Goal: Task Accomplishment & Management: Complete application form

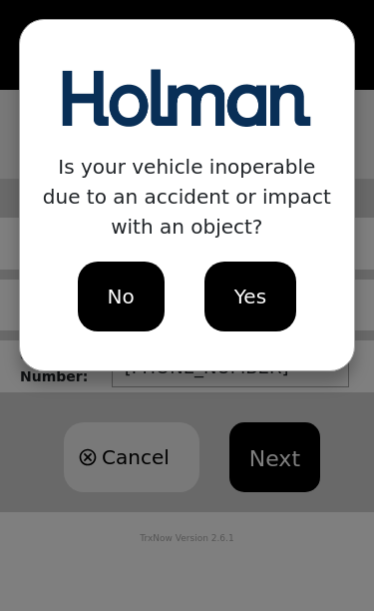
click at [284, 299] on div "Yes" at bounding box center [251, 296] width 92 height 70
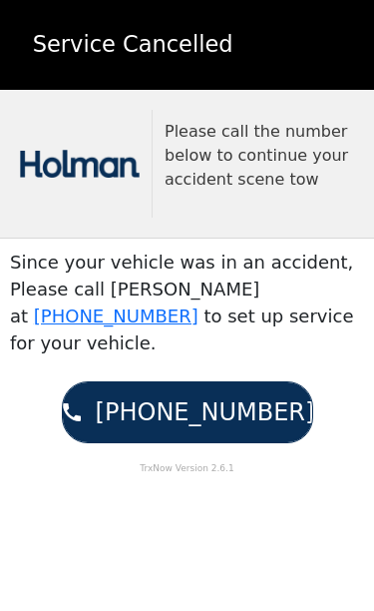
click at [245, 48] on div "Service Cancelled" at bounding box center [187, 45] width 359 height 34
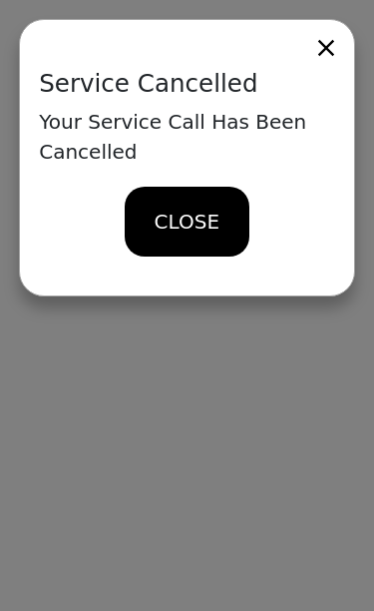
click at [211, 213] on span "CLOSE" at bounding box center [187, 222] width 65 height 30
click at [168, 228] on span "CLOSE" at bounding box center [187, 222] width 65 height 30
click at [330, 55] on icon at bounding box center [326, 48] width 28 height 28
click at [198, 211] on span "CLOSE" at bounding box center [187, 222] width 65 height 30
click at [333, 49] on icon at bounding box center [326, 48] width 28 height 28
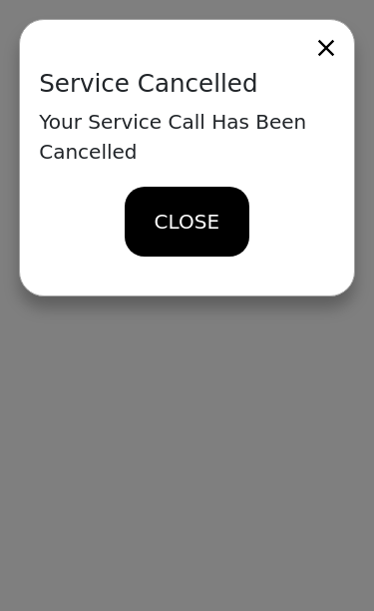
click at [178, 220] on span "CLOSE" at bounding box center [187, 222] width 65 height 30
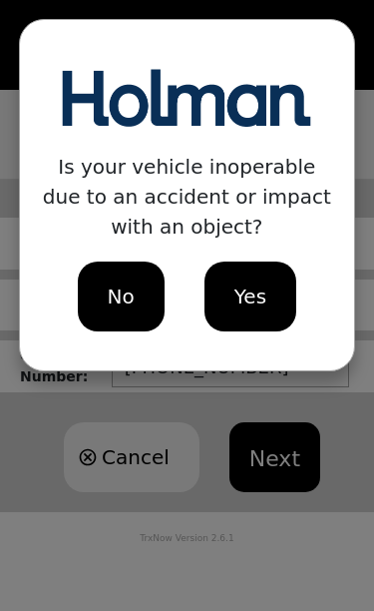
click at [138, 289] on div "No" at bounding box center [121, 296] width 87 height 70
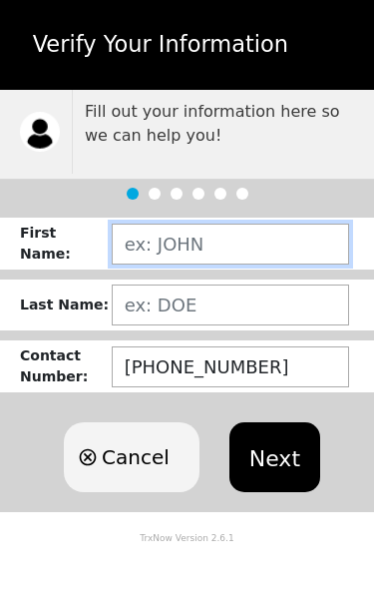
click at [157, 240] on input "text" at bounding box center [231, 244] width 238 height 41
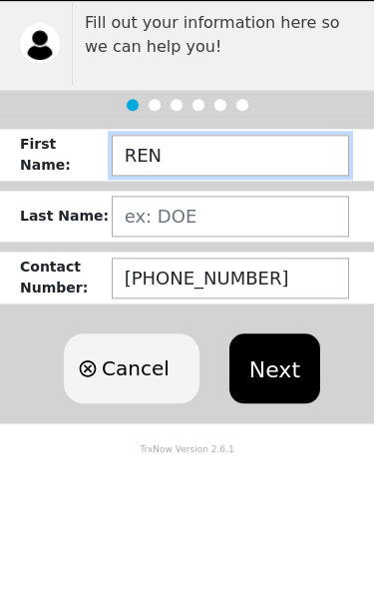
type input "[PERSON_NAME]"
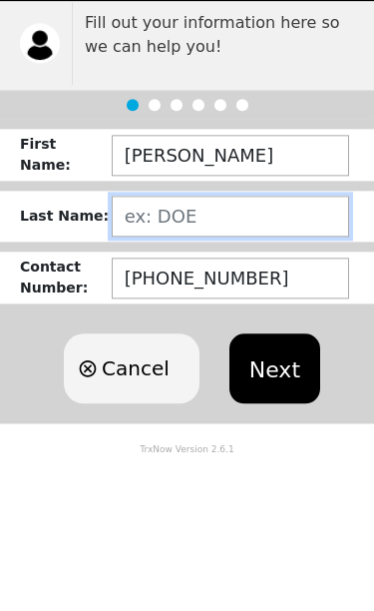
click at [182, 284] on input "text" at bounding box center [231, 304] width 238 height 41
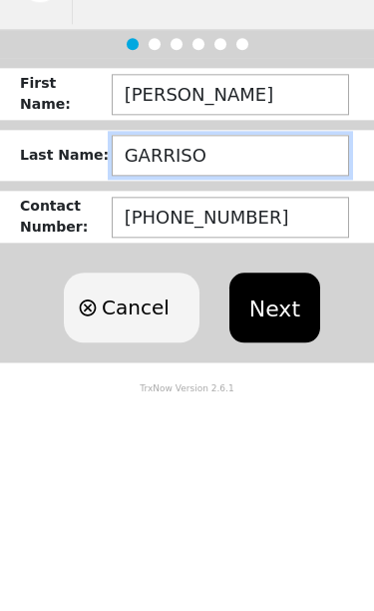
type input "[PERSON_NAME]"
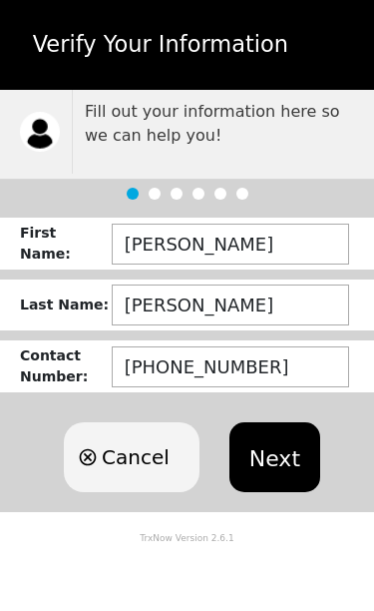
click at [289, 468] on button "Next" at bounding box center [275, 457] width 91 height 70
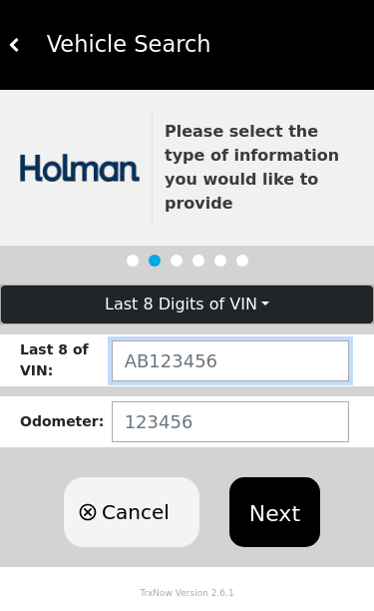
click at [159, 340] on input "text" at bounding box center [231, 360] width 238 height 41
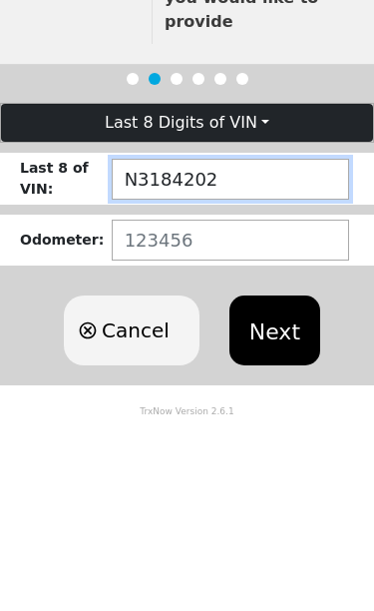
type input "N3184202"
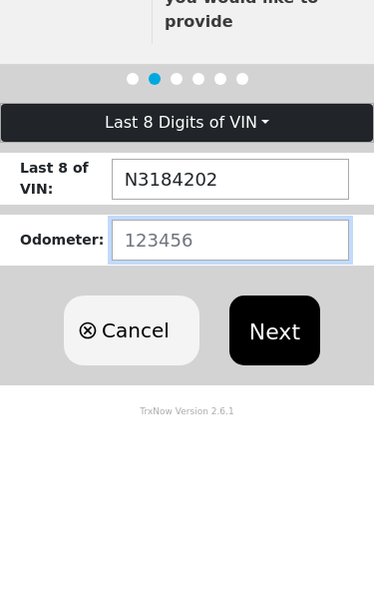
click at [142, 401] on input "number" at bounding box center [231, 421] width 238 height 41
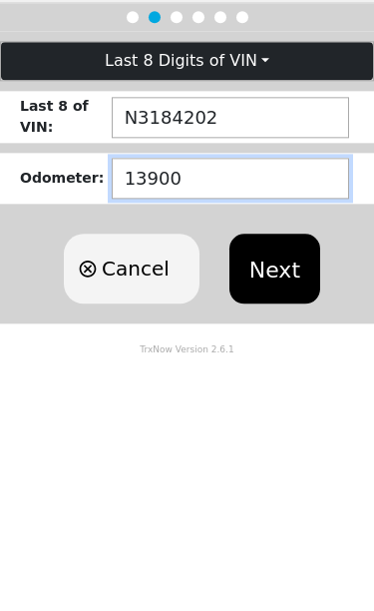
type input "139000"
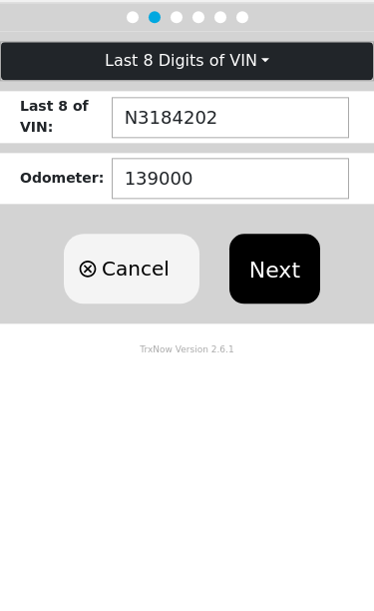
click at [259, 477] on button "Next" at bounding box center [275, 512] width 91 height 70
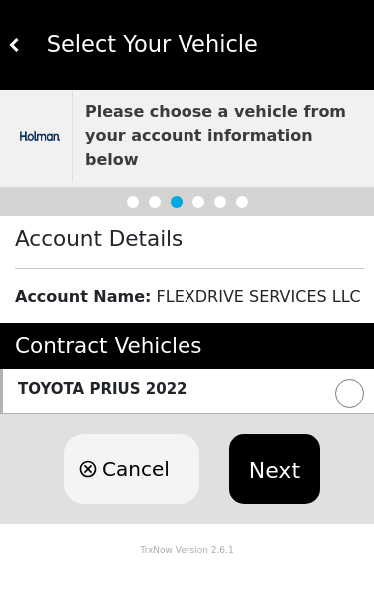
click at [336, 377] on div "TOYOTA PRIUS 2022" at bounding box center [187, 391] width 374 height 45
click at [275, 445] on button "Next" at bounding box center [275, 469] width 91 height 70
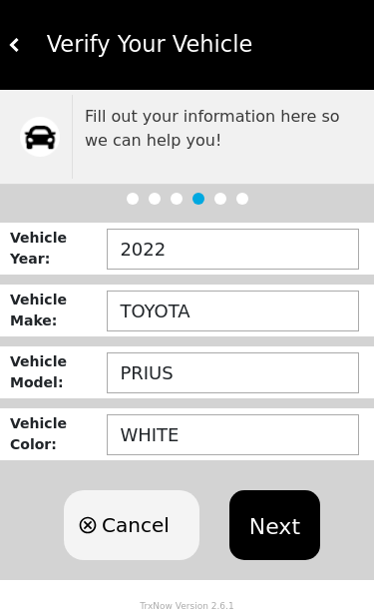
click at [271, 529] on button "Next" at bounding box center [275, 525] width 91 height 70
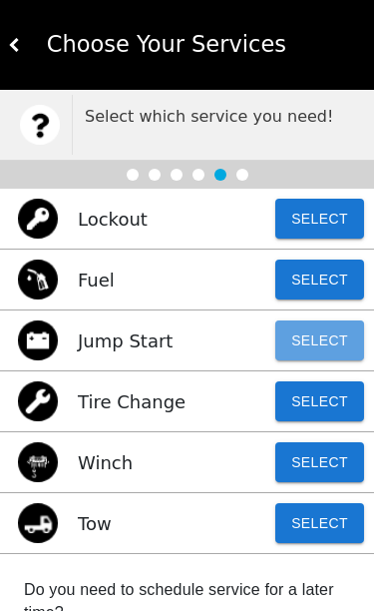
click at [315, 345] on button "Select" at bounding box center [319, 340] width 89 height 40
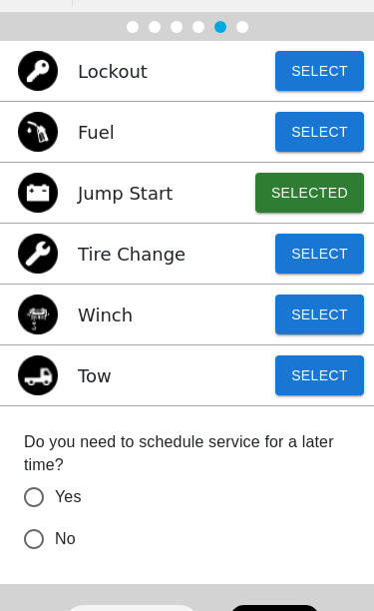
scroll to position [147, 0]
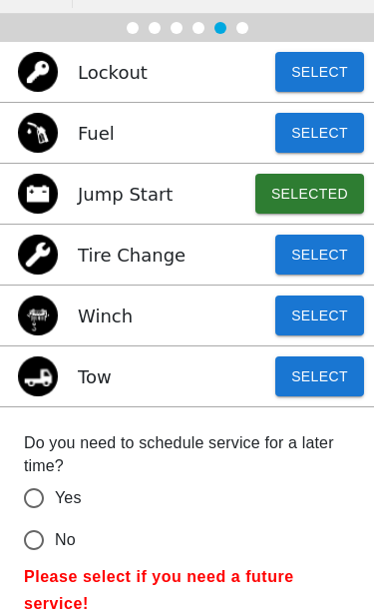
click at [32, 536] on input "No" at bounding box center [34, 540] width 42 height 42
radio input "false"
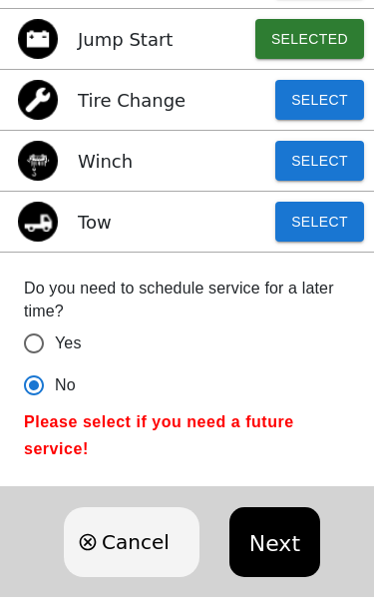
scroll to position [319, 0]
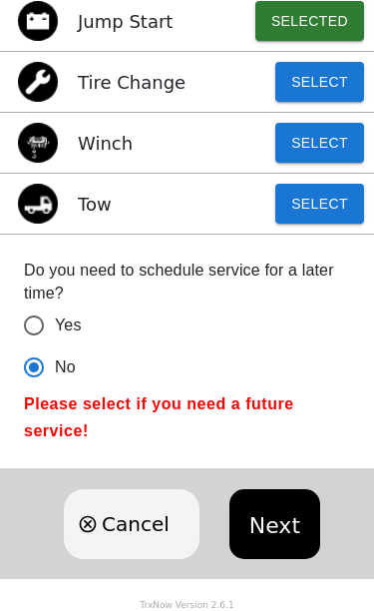
click at [268, 528] on button "Next" at bounding box center [275, 524] width 91 height 70
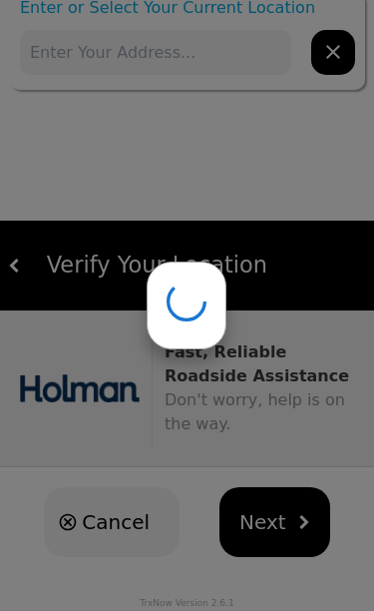
scroll to position [0, 0]
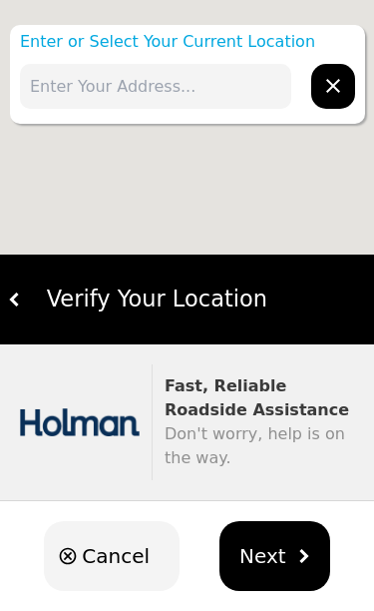
click at [68, 78] on input "text" at bounding box center [155, 86] width 271 height 45
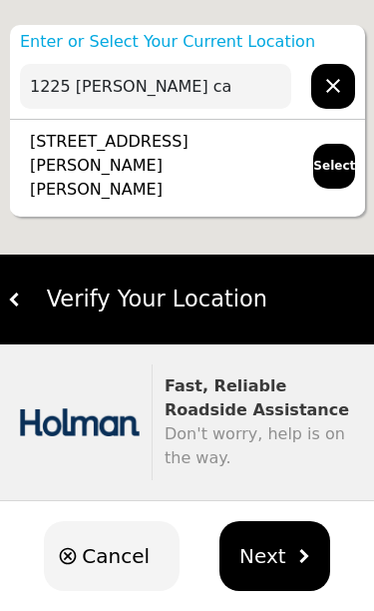
click at [170, 149] on p "[STREET_ADDRESS][PERSON_NAME][PERSON_NAME]" at bounding box center [156, 166] width 273 height 72
type input "[STREET_ADDRESS][PERSON_NAME][PERSON_NAME]"
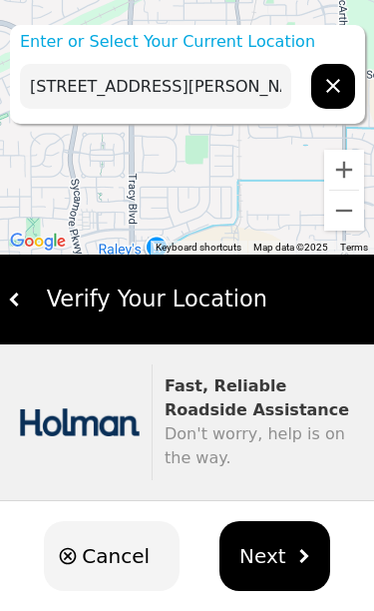
click at [272, 570] on span "Next" at bounding box center [263, 556] width 47 height 30
